Goal: Transaction & Acquisition: Purchase product/service

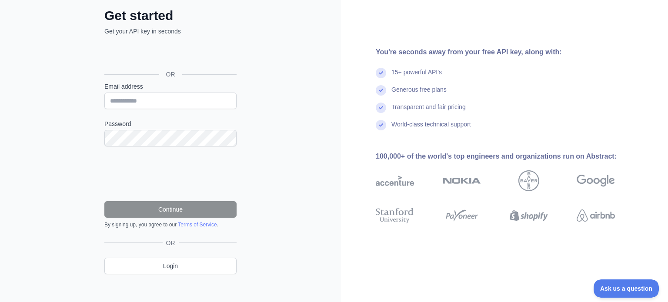
scroll to position [51, 0]
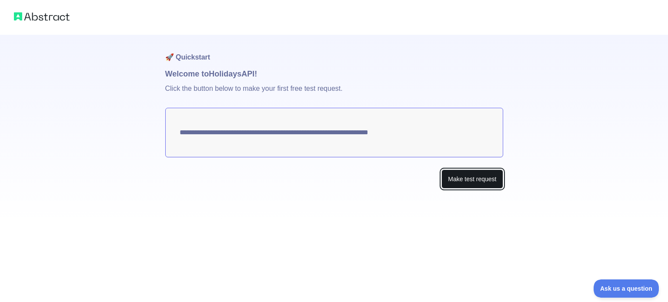
click at [461, 182] on button "Make test request" at bounding box center [472, 180] width 61 height 20
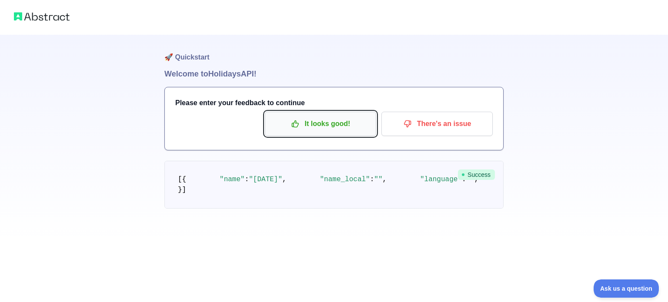
click at [326, 127] on p "It looks good!" at bounding box center [321, 124] width 98 height 15
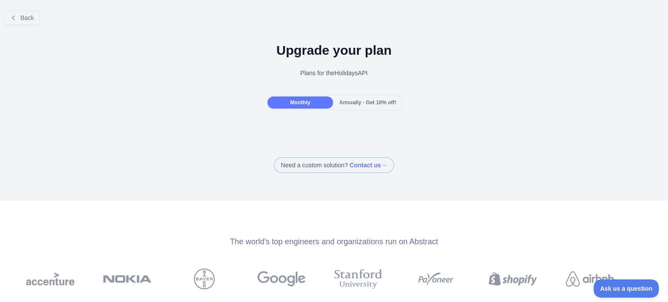
click at [305, 106] on div "Monthly" at bounding box center [301, 103] width 66 height 12
click at [373, 101] on span "Annually - Get 10% off!" at bounding box center [367, 103] width 57 height 6
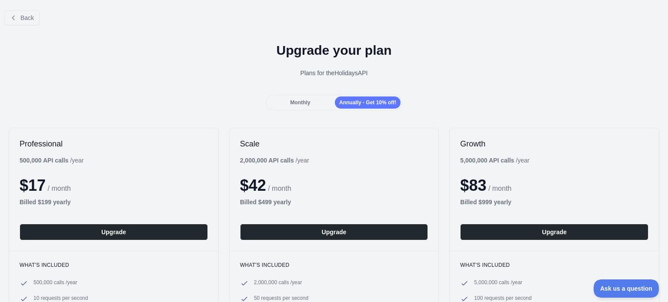
click at [306, 102] on span "Monthly" at bounding box center [300, 103] width 20 height 6
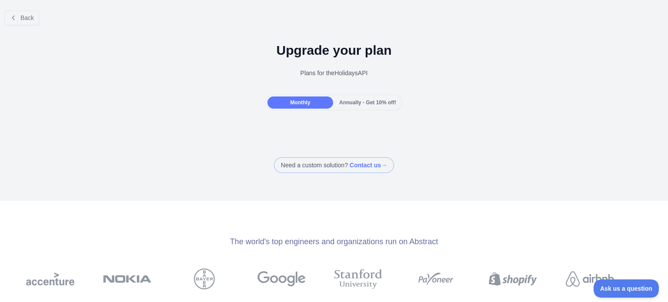
click at [357, 100] on span "Annually - Get 10% off!" at bounding box center [367, 103] width 57 height 6
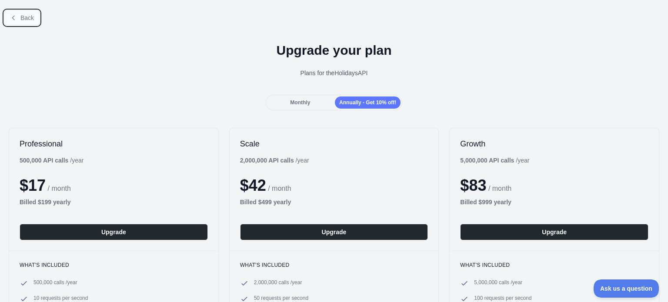
click at [31, 15] on span "Back" at bounding box center [26, 17] width 13 height 7
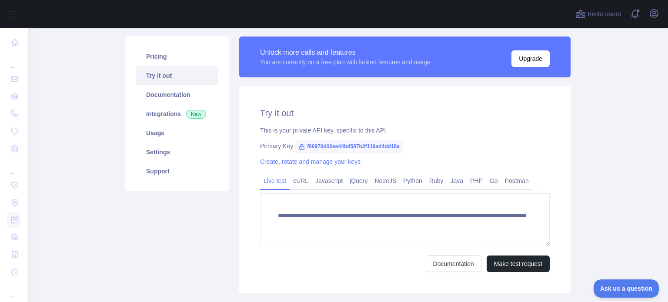
scroll to position [57, 0]
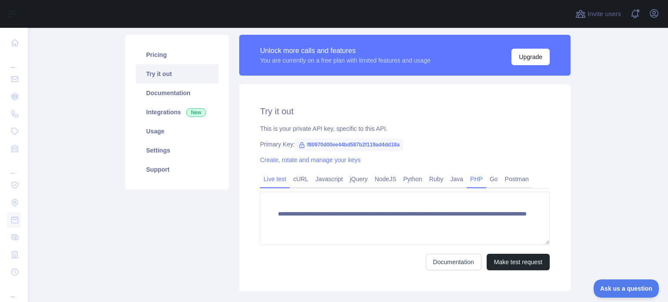
click at [477, 177] on link "PHP" at bounding box center [477, 179] width 20 height 14
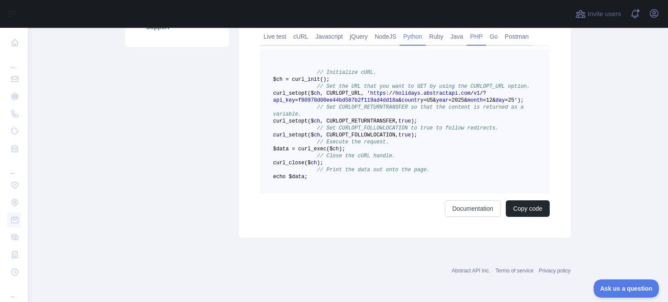
scroll to position [228, 0]
click at [528, 217] on button "Copy code" at bounding box center [528, 209] width 44 height 17
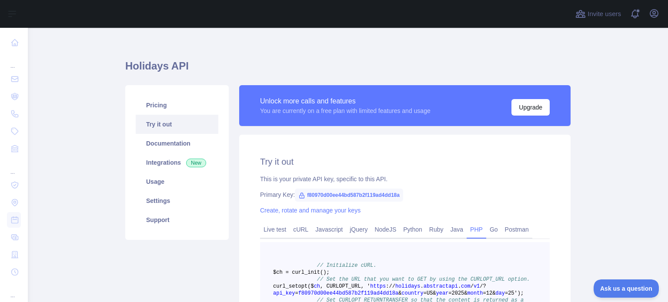
scroll to position [0, 0]
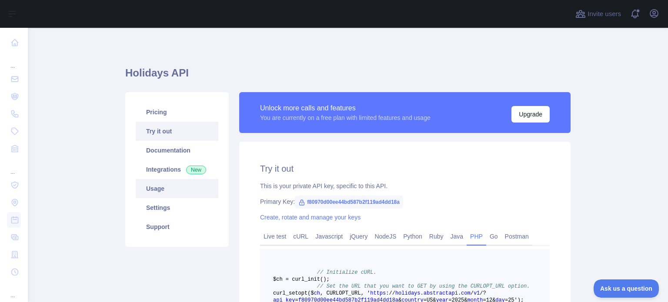
click at [159, 189] on link "Usage" at bounding box center [177, 188] width 83 height 19
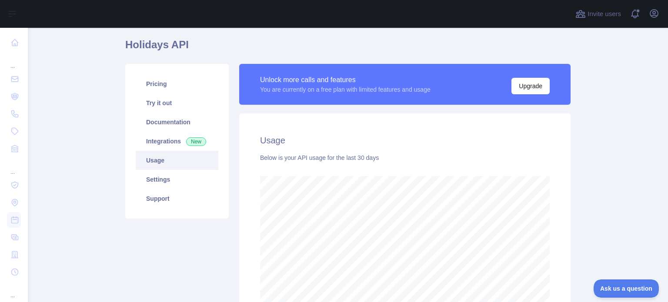
scroll to position [28, 0]
click at [162, 126] on link "Documentation" at bounding box center [177, 122] width 83 height 19
